Goal: Information Seeking & Learning: Understand process/instructions

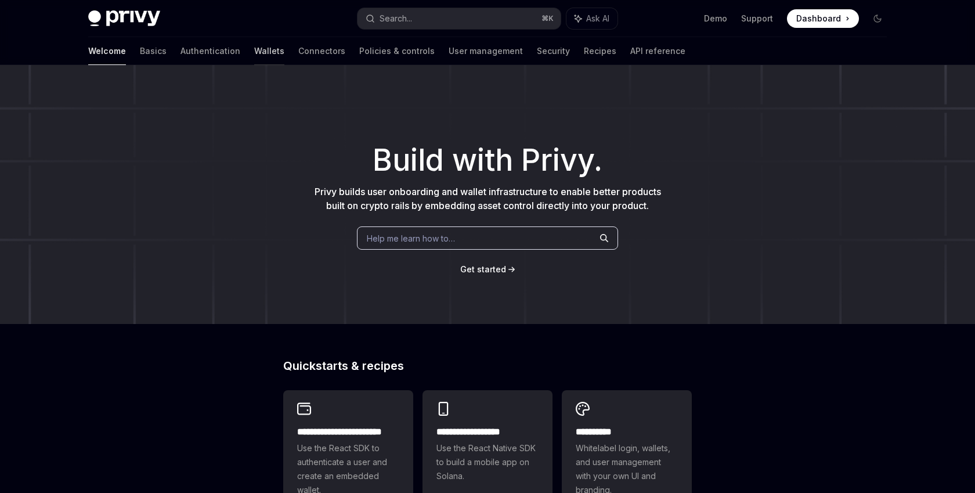
click at [254, 49] on link "Wallets" at bounding box center [269, 51] width 30 height 28
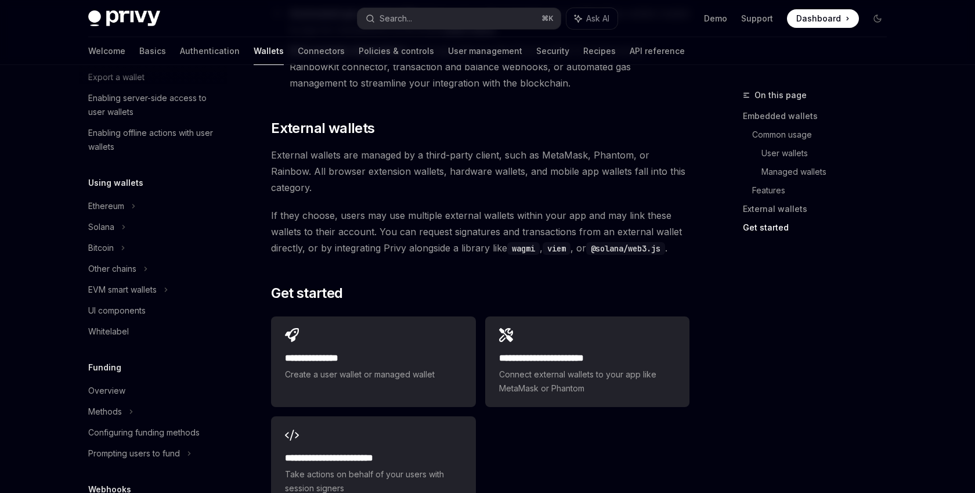
scroll to position [1701, 0]
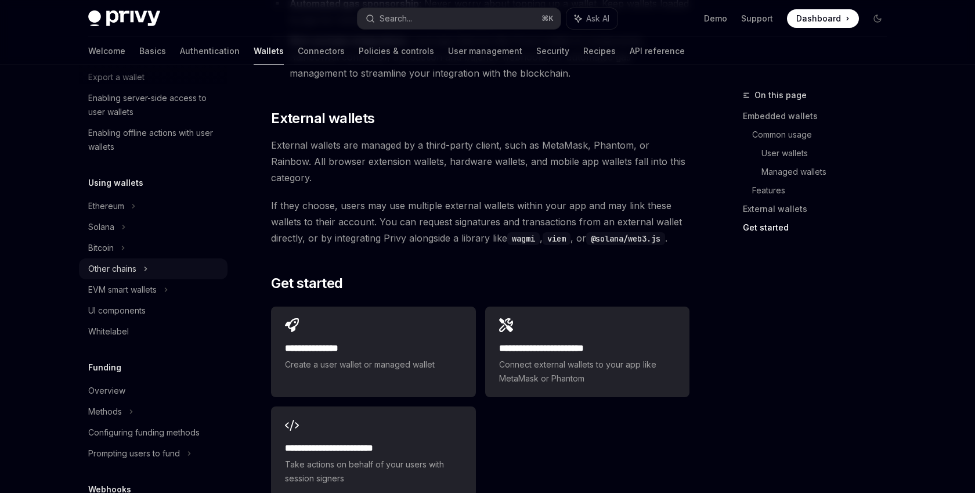
click at [150, 262] on div "Other chains" at bounding box center [153, 268] width 149 height 21
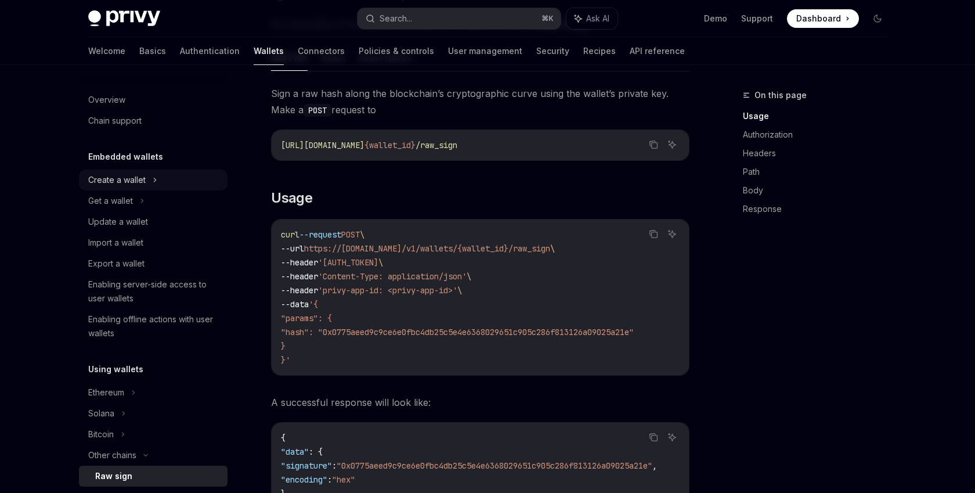
click at [156, 185] on icon at bounding box center [155, 180] width 5 height 14
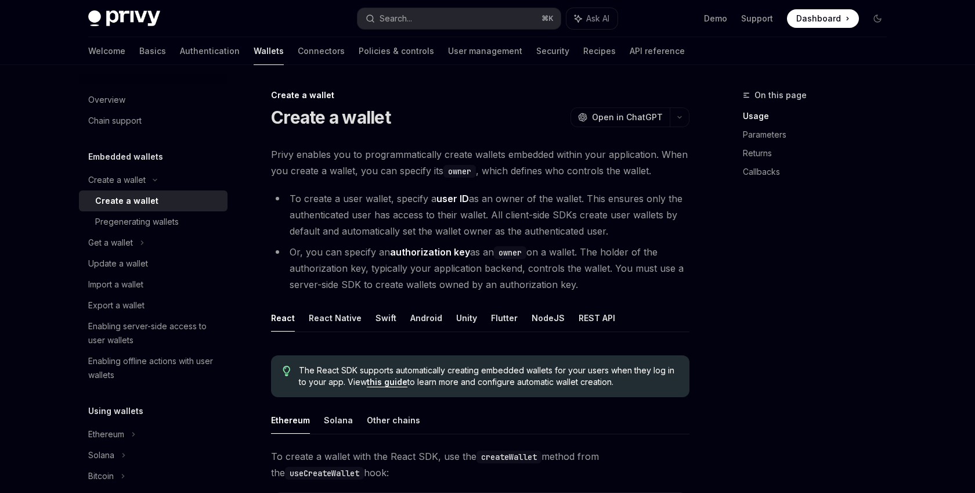
scroll to position [227, 0]
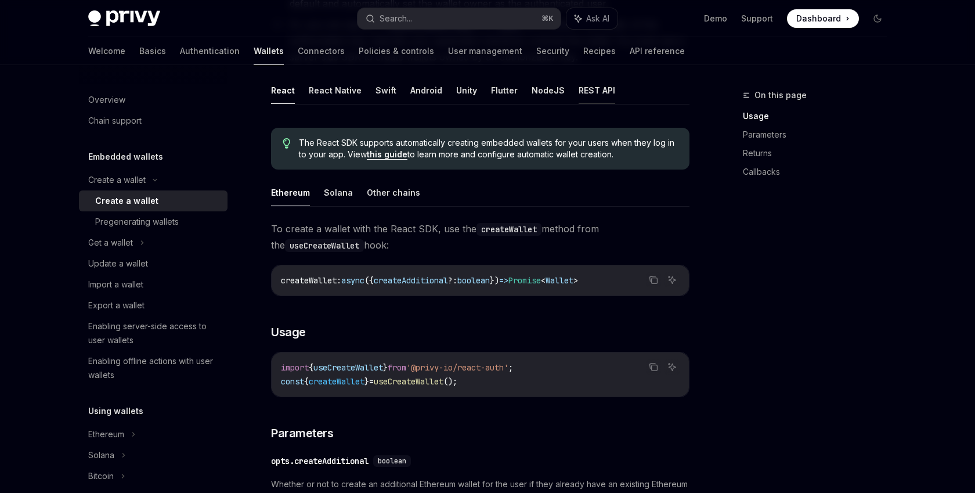
click at [591, 86] on button "REST API" at bounding box center [597, 90] width 37 height 27
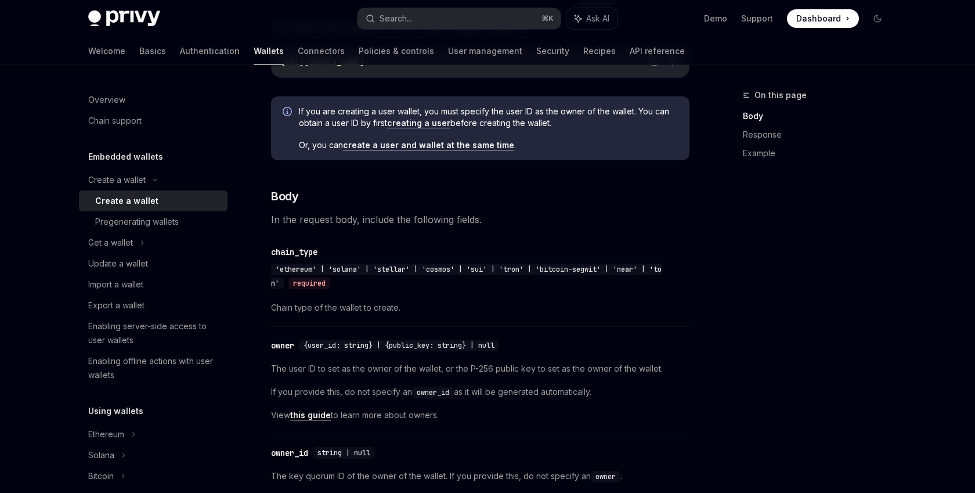
scroll to position [359, 0]
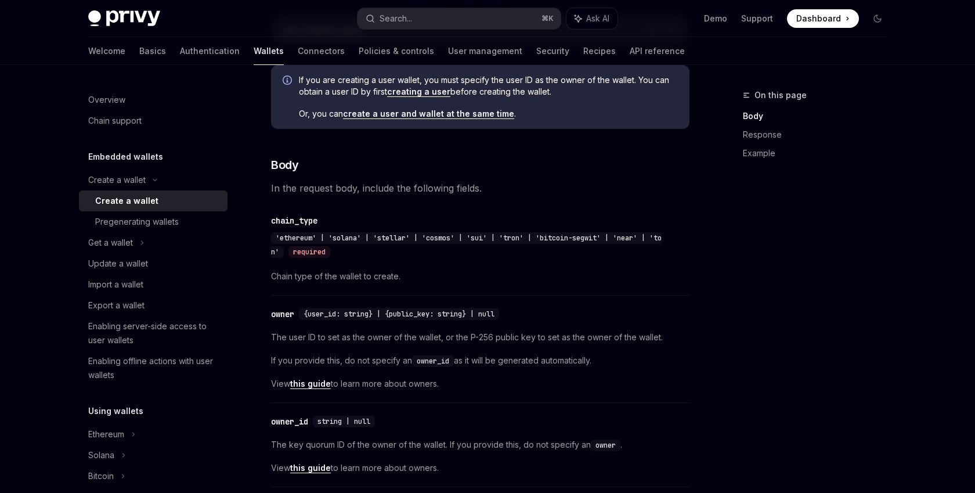
click at [563, 233] on span "'ethereum' | 'solana' | 'stellar' | 'cosmos' | 'sui' | 'tron' | 'bitcoin-segwit…" at bounding box center [466, 244] width 391 height 23
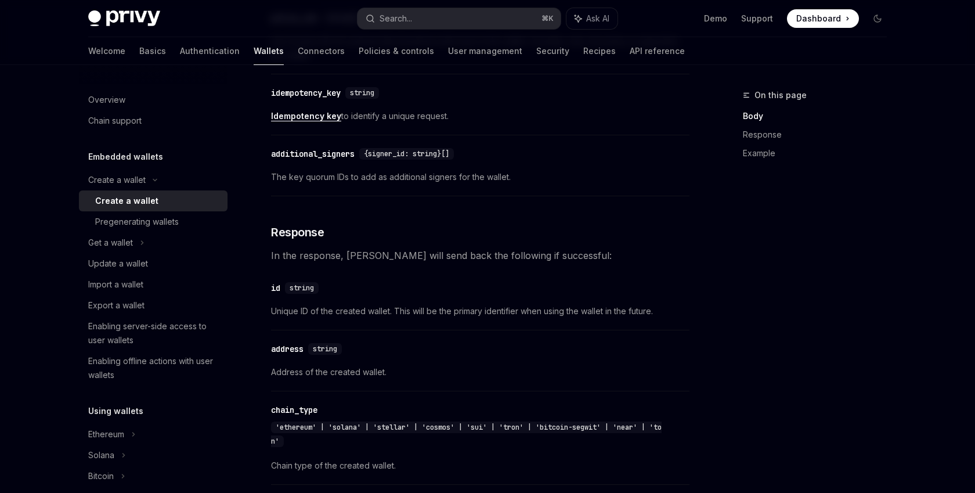
scroll to position [830, 0]
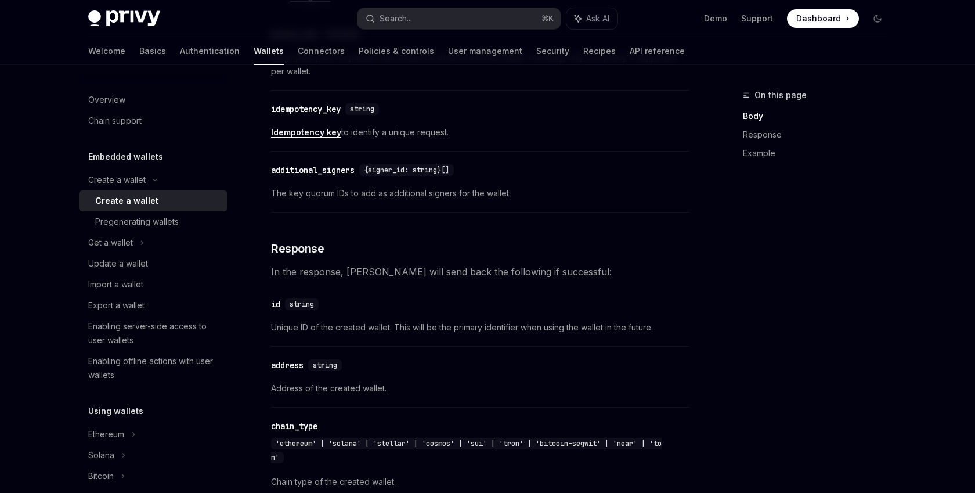
click at [334, 133] on link "Idempotency key" at bounding box center [306, 132] width 70 height 10
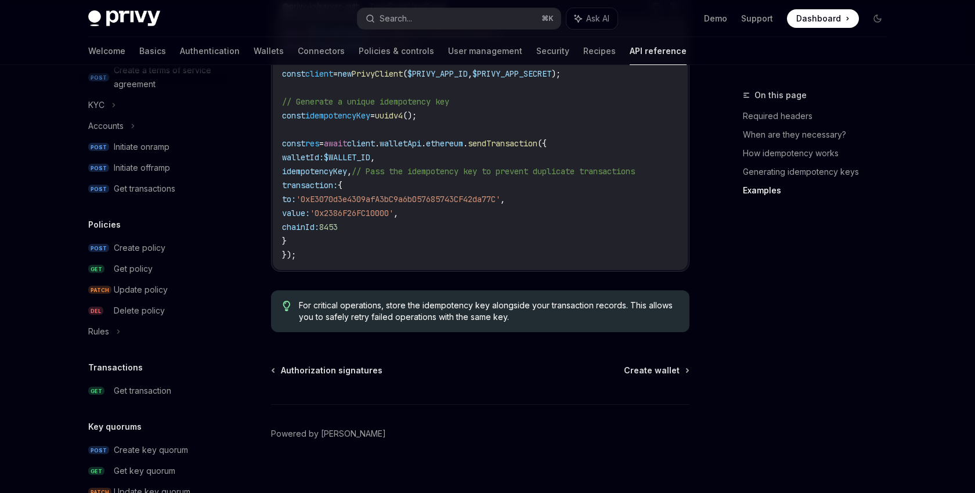
scroll to position [706, 0]
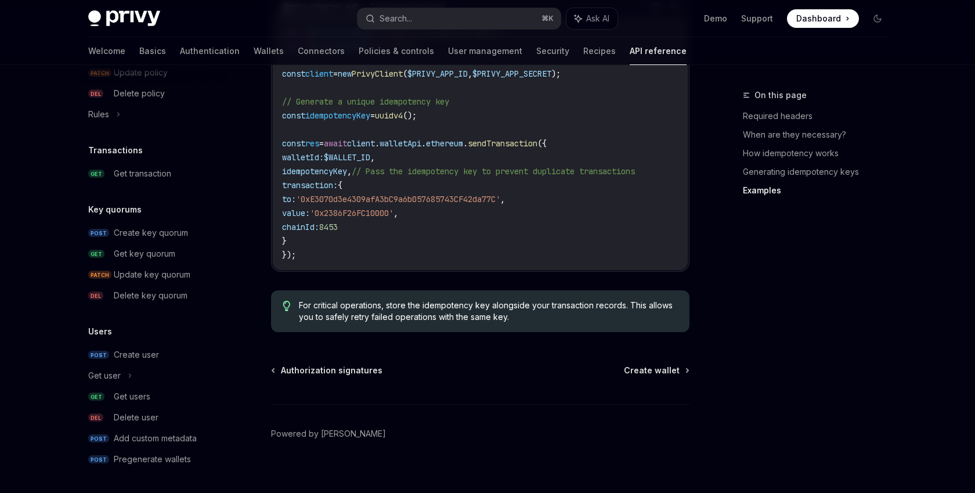
click at [147, 342] on div "Users POST Create user Get user GET Get users DEL Delete user POST Add custom m…" at bounding box center [153, 396] width 149 height 145
click at [154, 352] on div "Create user" at bounding box center [136, 355] width 45 height 14
click at [178, 447] on link "POST Add custom metadata" at bounding box center [153, 438] width 149 height 21
click at [196, 450] on link "POST Pregenerate wallets" at bounding box center [153, 459] width 149 height 21
click at [160, 459] on div "Pregenerate wallets" at bounding box center [152, 459] width 77 height 14
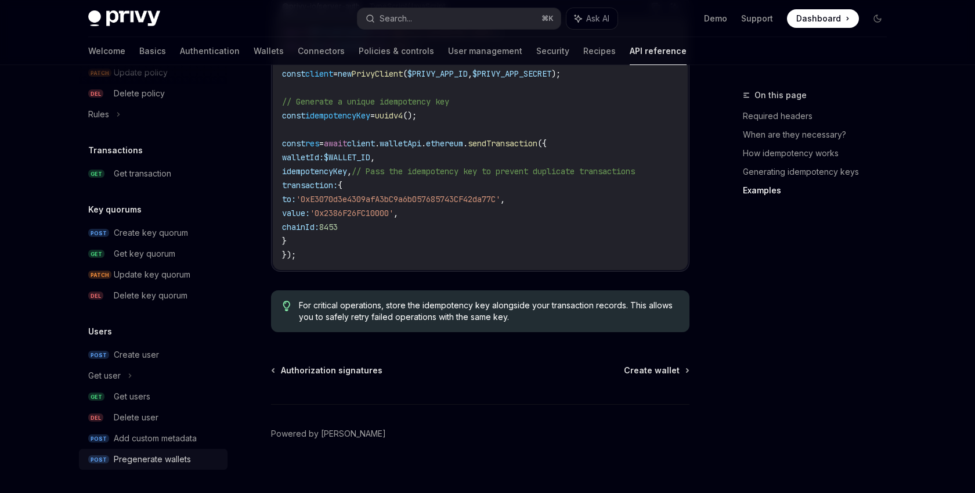
click at [160, 459] on div "Pregenerate wallets" at bounding box center [152, 459] width 77 height 14
click at [168, 458] on div "Pregenerate wallets" at bounding box center [152, 459] width 77 height 14
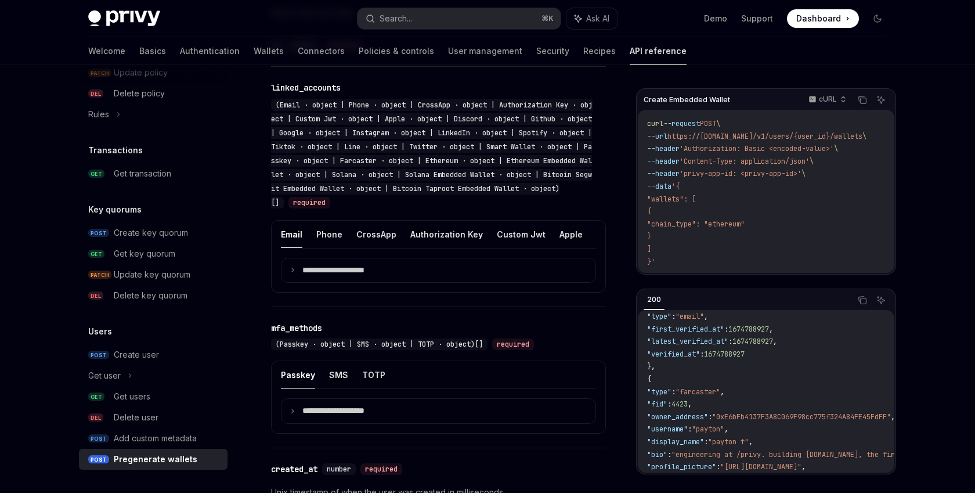
scroll to position [718, 0]
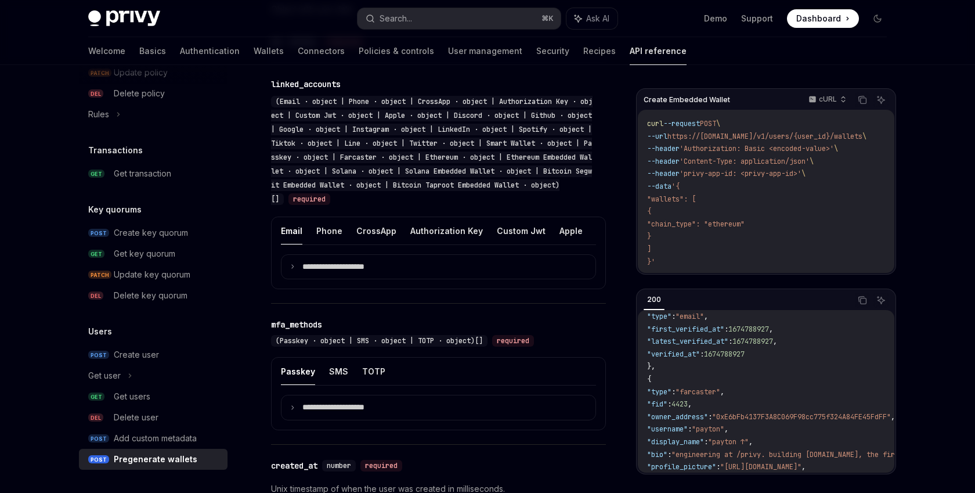
click at [384, 279] on div "**********" at bounding box center [438, 252] width 335 height 73
click at [384, 273] on summary "**********" at bounding box center [438, 267] width 314 height 24
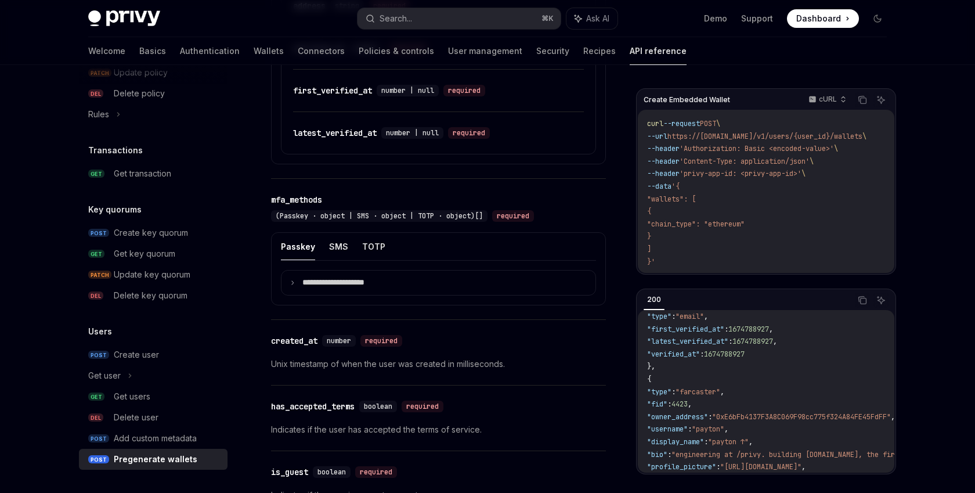
scroll to position [1083, 0]
click at [335, 244] on button "SMS" at bounding box center [338, 245] width 19 height 27
click at [362, 245] on button "TOTP" at bounding box center [373, 245] width 23 height 27
click at [334, 272] on summary "**********" at bounding box center [438, 282] width 314 height 24
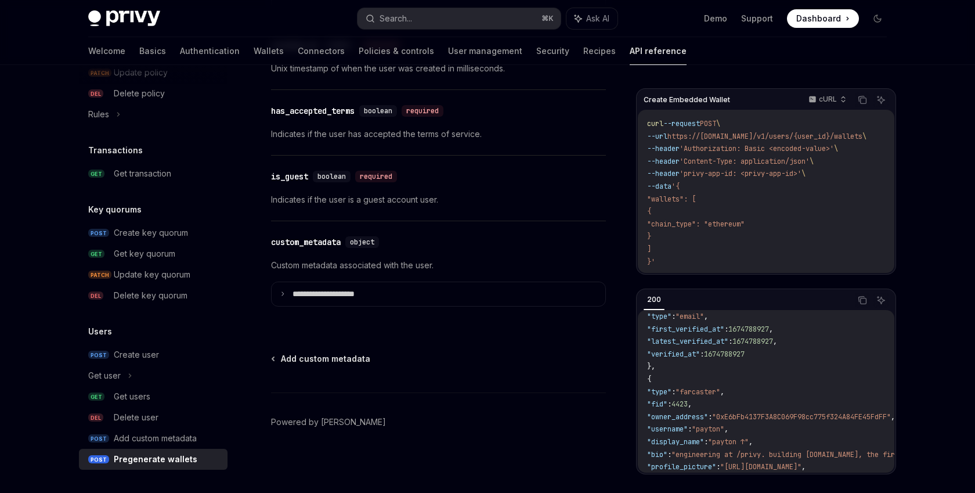
scroll to position [1251, 0]
click at [353, 378] on div "Add custom metadata Powered by Mintlify" at bounding box center [438, 423] width 335 height 140
click at [352, 356] on span "Add custom metadata" at bounding box center [325, 359] width 89 height 12
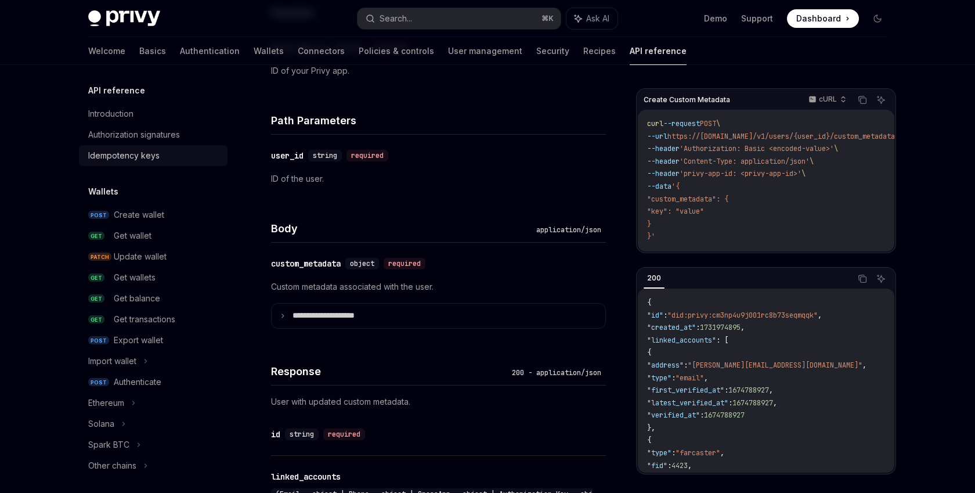
scroll to position [286, 0]
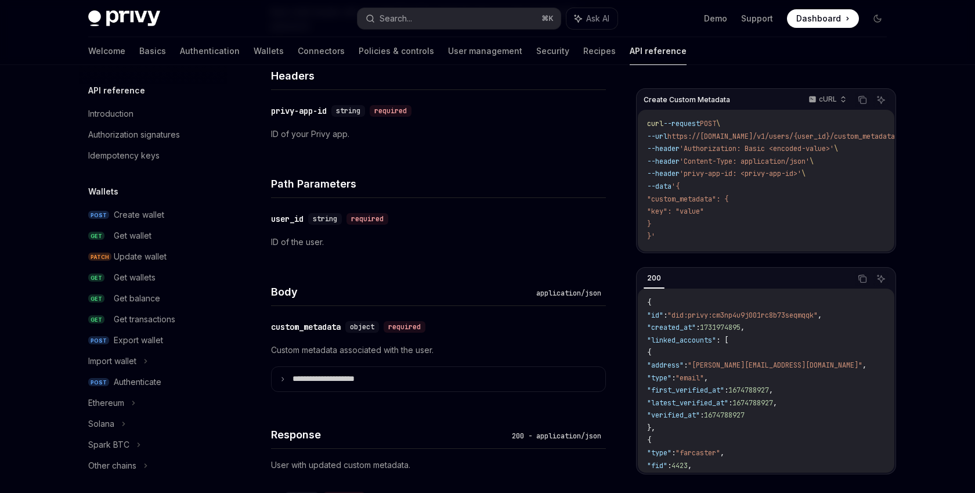
click at [117, 16] on img at bounding box center [124, 18] width 72 height 16
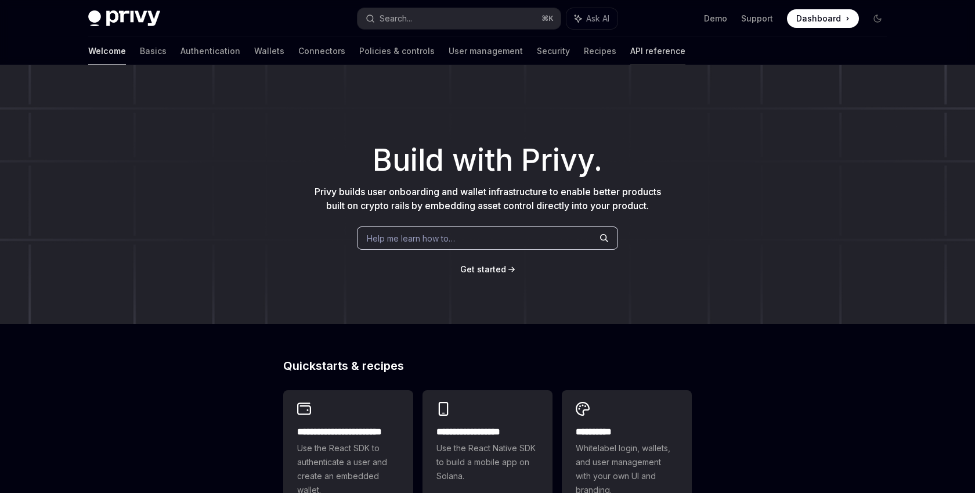
click at [630, 48] on link "API reference" at bounding box center [657, 51] width 55 height 28
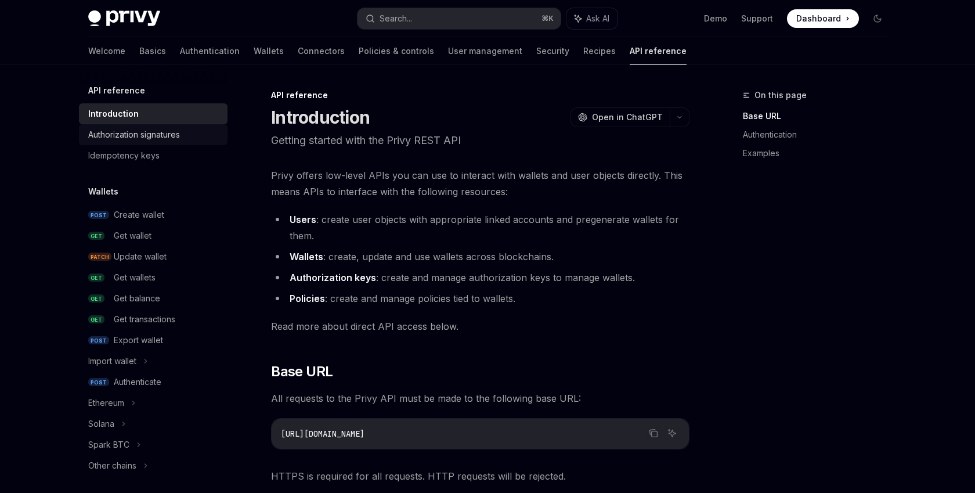
click at [178, 131] on div "Authorization signatures" at bounding box center [134, 135] width 92 height 14
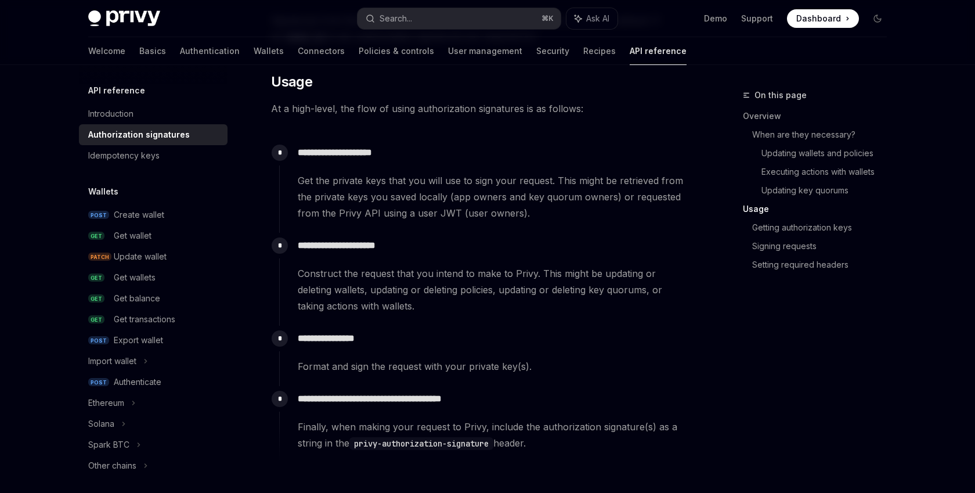
scroll to position [1035, 0]
click at [141, 154] on div "Idempotency keys" at bounding box center [123, 156] width 71 height 14
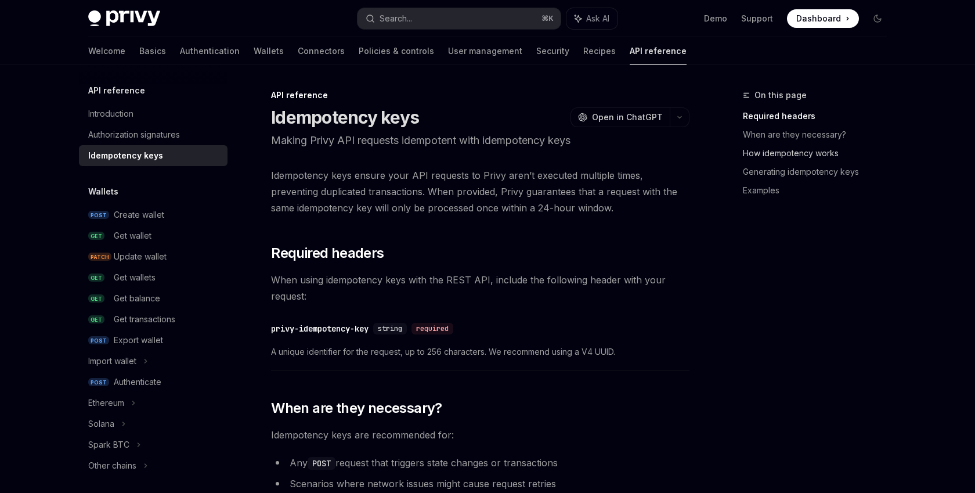
click at [830, 156] on link "How idempotency works" at bounding box center [819, 153] width 153 height 19
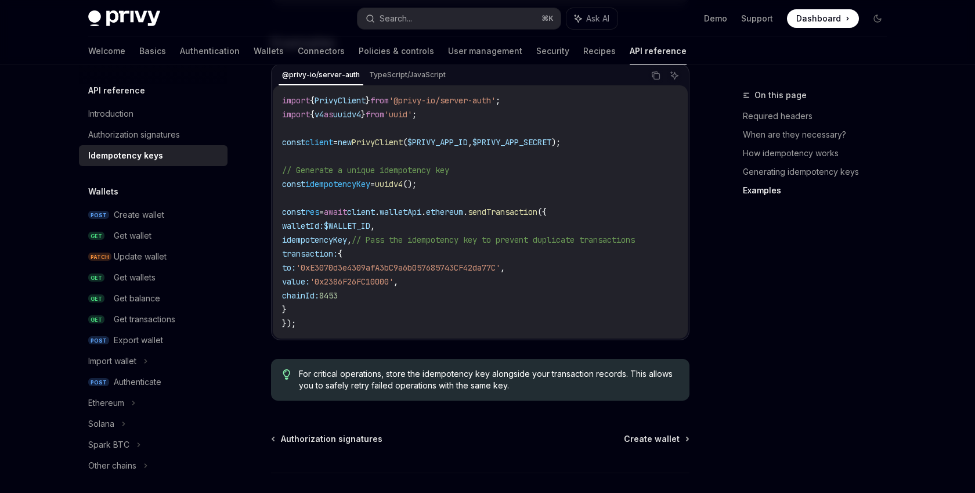
scroll to position [1174, 0]
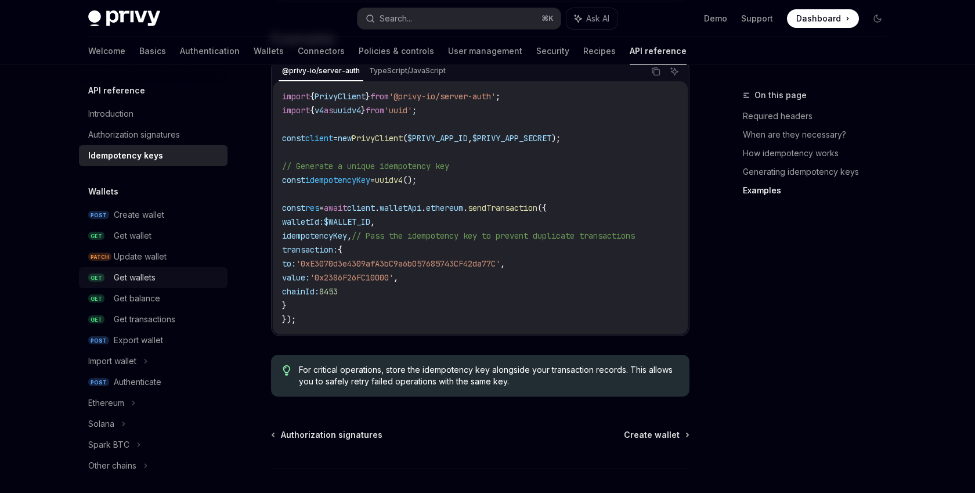
click at [191, 280] on div "Get wallets" at bounding box center [167, 277] width 107 height 14
type textarea "*"
